Goal: Transaction & Acquisition: Purchase product/service

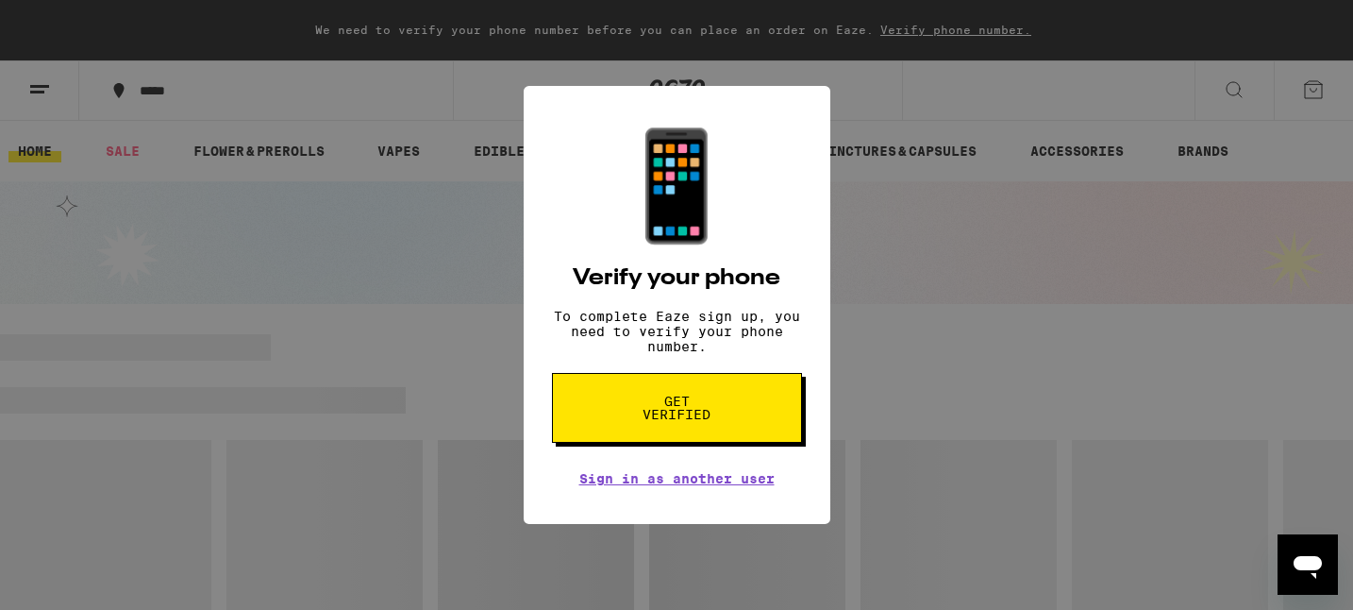
click at [649, 411] on span "Get verified" at bounding box center [677, 407] width 97 height 26
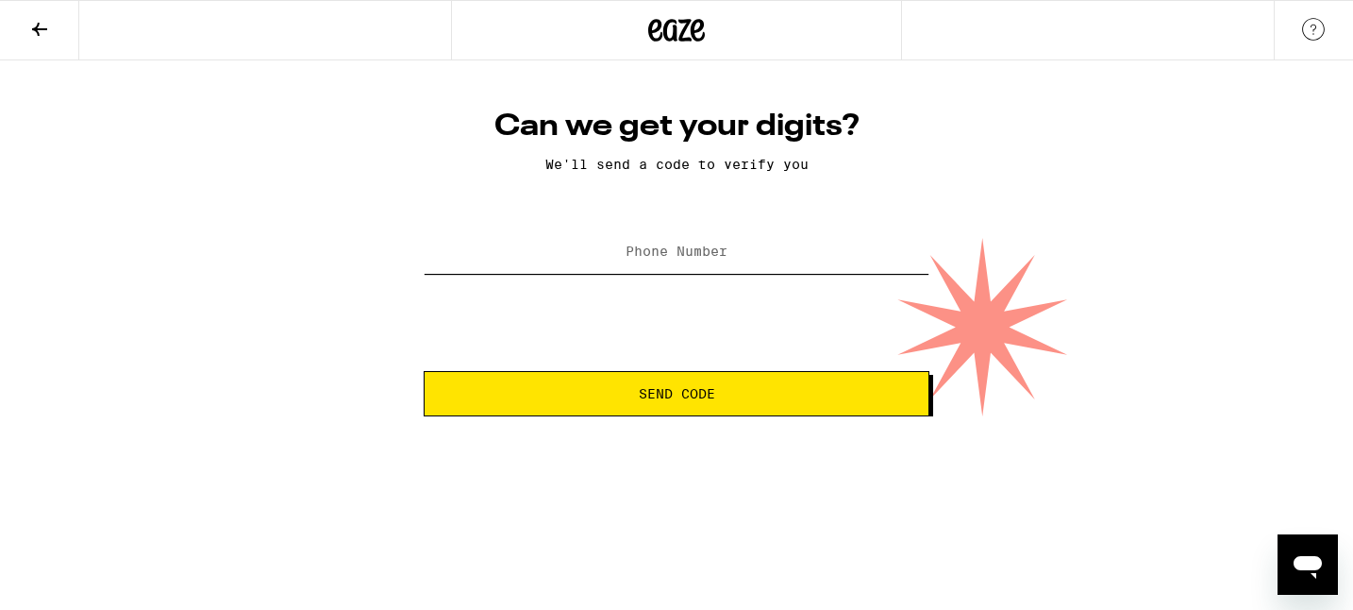
click at [630, 267] on input "Phone Number" at bounding box center [677, 252] width 506 height 42
type input "[PHONE_NUMBER]"
click at [673, 383] on button "Send Code" at bounding box center [677, 393] width 506 height 45
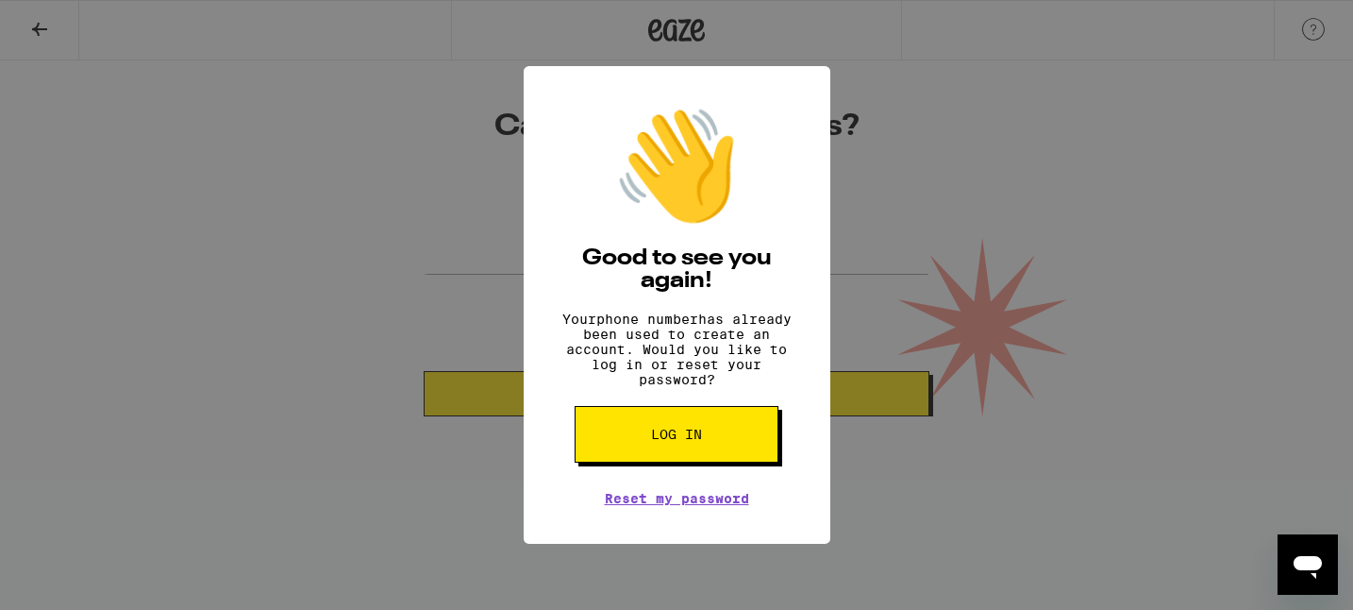
click at [694, 454] on button "Log in" at bounding box center [677, 434] width 204 height 57
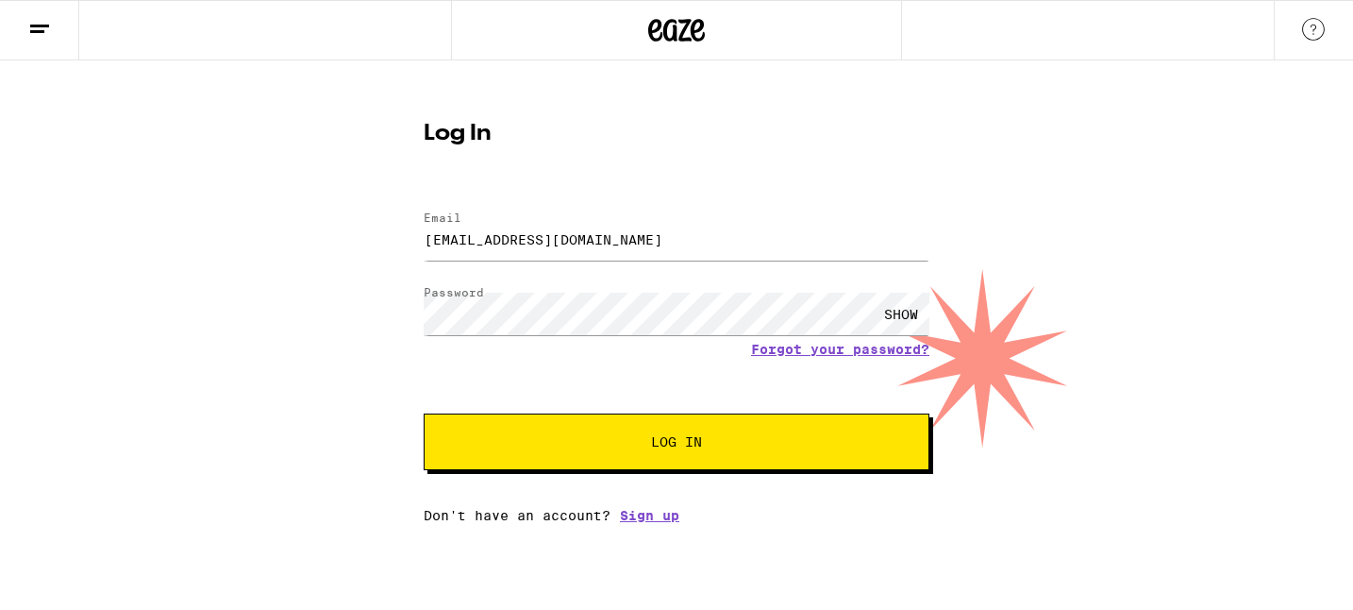
click at [694, 454] on button "Log In" at bounding box center [677, 441] width 506 height 57
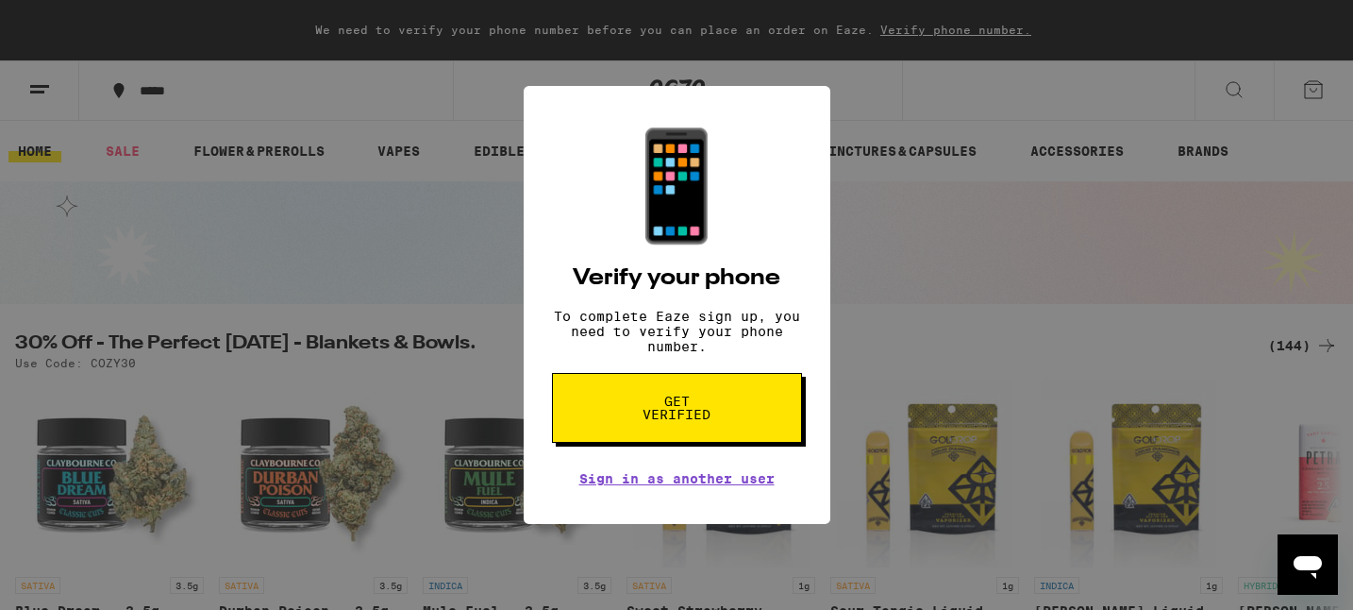
click at [697, 535] on div "📱 Verify your phone To complete Eaze sign up, you need to verify your phone num…" at bounding box center [676, 305] width 1353 height 610
click at [682, 486] on link "Sign in as another user" at bounding box center [676, 478] width 195 height 15
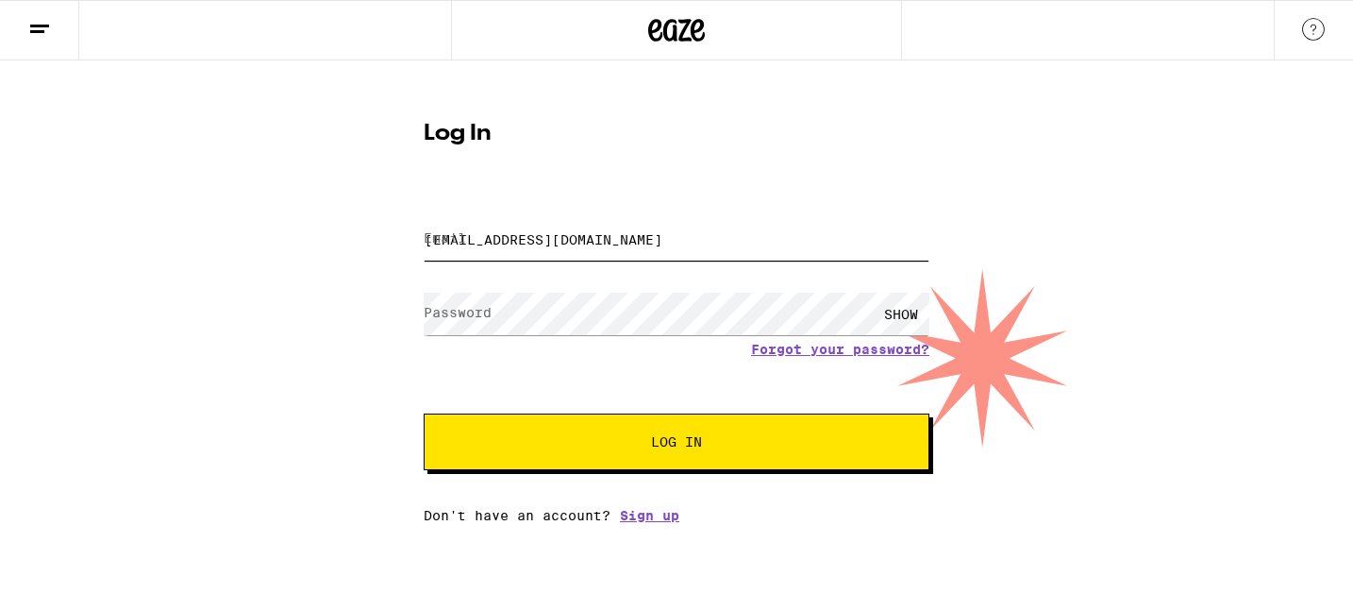
click at [629, 248] on input "[EMAIL_ADDRESS][DOMAIN_NAME]" at bounding box center [677, 239] width 506 height 42
type input "[EMAIL_ADDRESS][DOMAIN_NAME]"
click at [626, 434] on button "Log In" at bounding box center [677, 441] width 506 height 57
